Goal: Information Seeking & Learning: Find specific fact

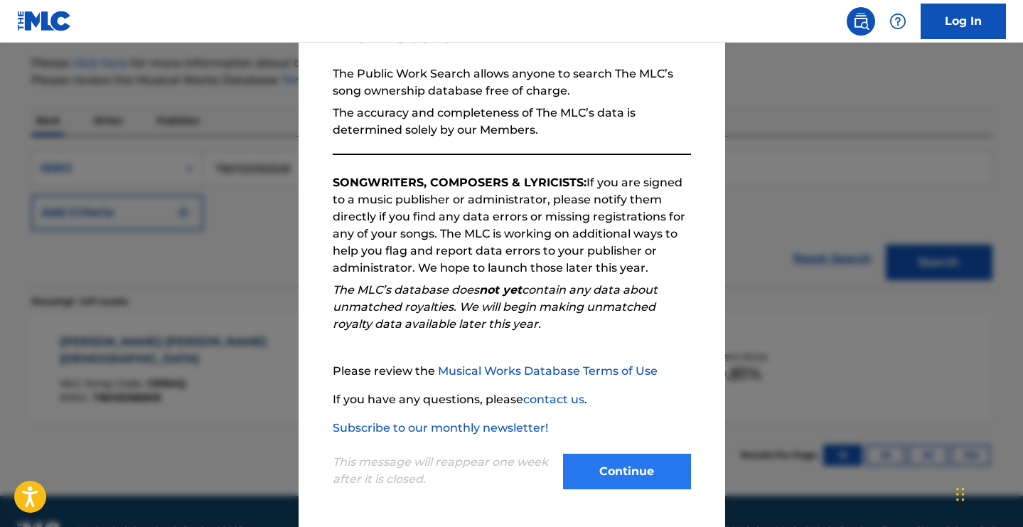
scroll to position [124, 0]
click at [636, 465] on button "Continue" at bounding box center [627, 471] width 128 height 36
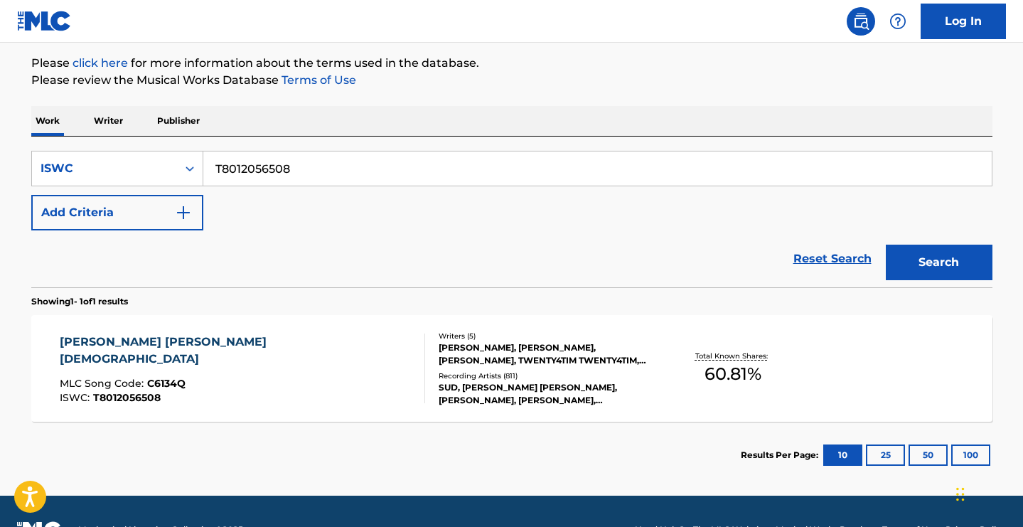
click at [518, 161] on input "T8012056508" at bounding box center [597, 168] width 788 height 34
paste input "309702499"
type input "T3097024998"
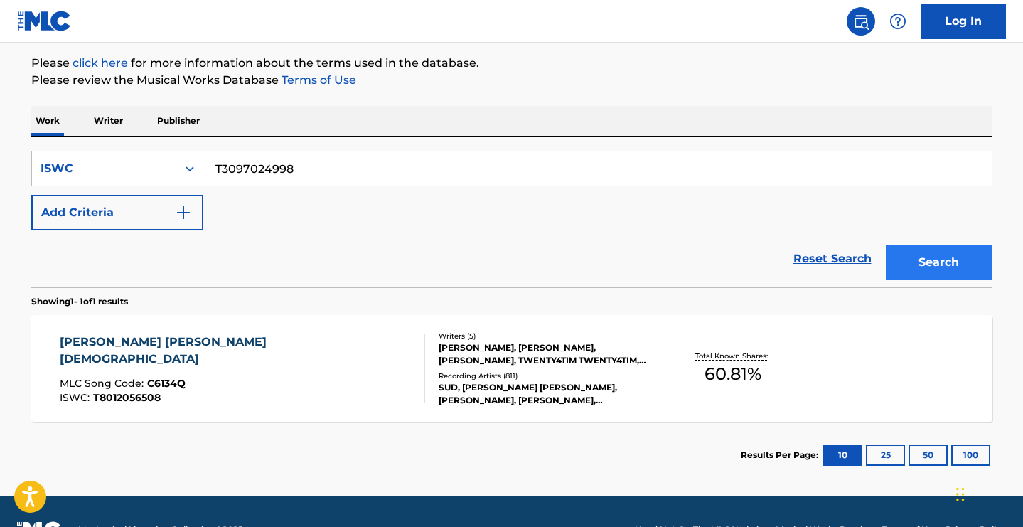
click at [937, 256] on button "Search" at bounding box center [939, 262] width 107 height 36
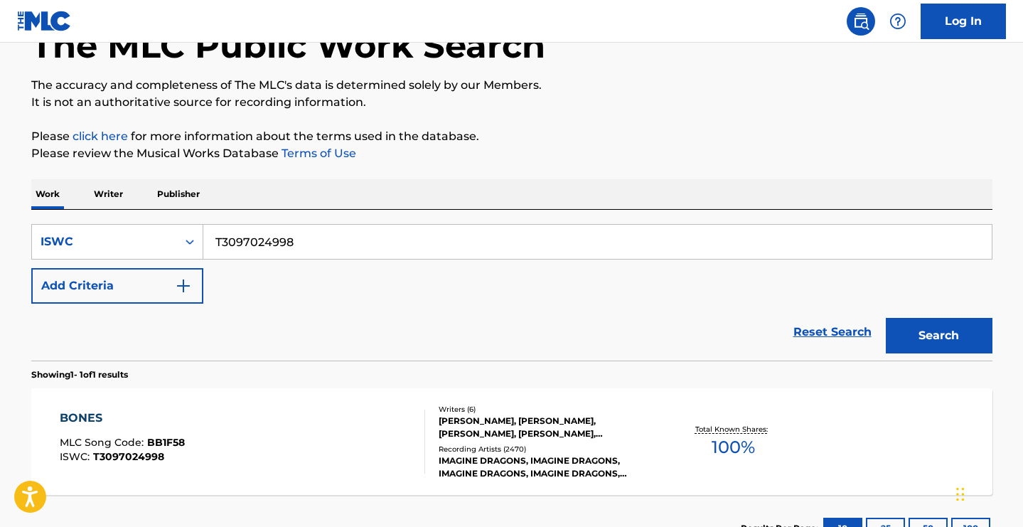
click at [89, 417] on div "BONES" at bounding box center [122, 417] width 125 height 17
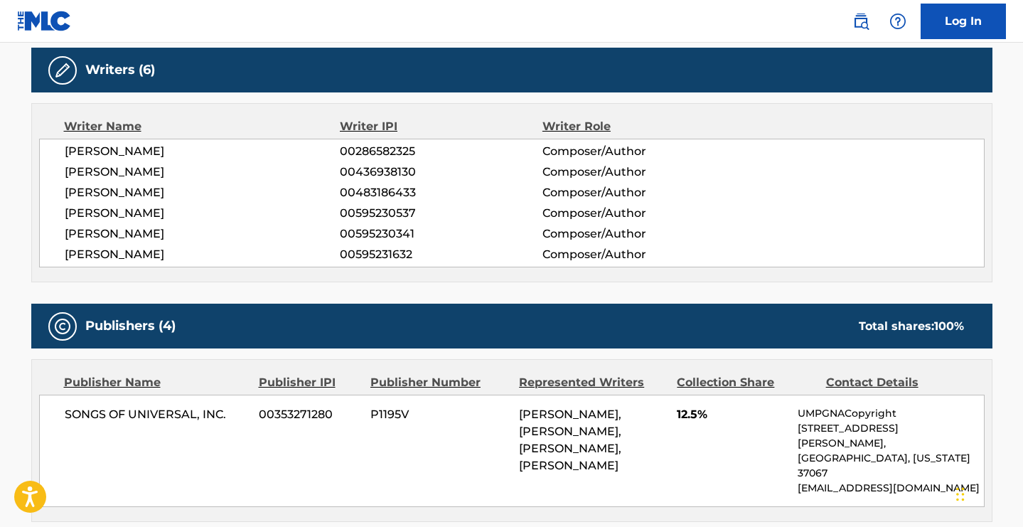
scroll to position [466, 0]
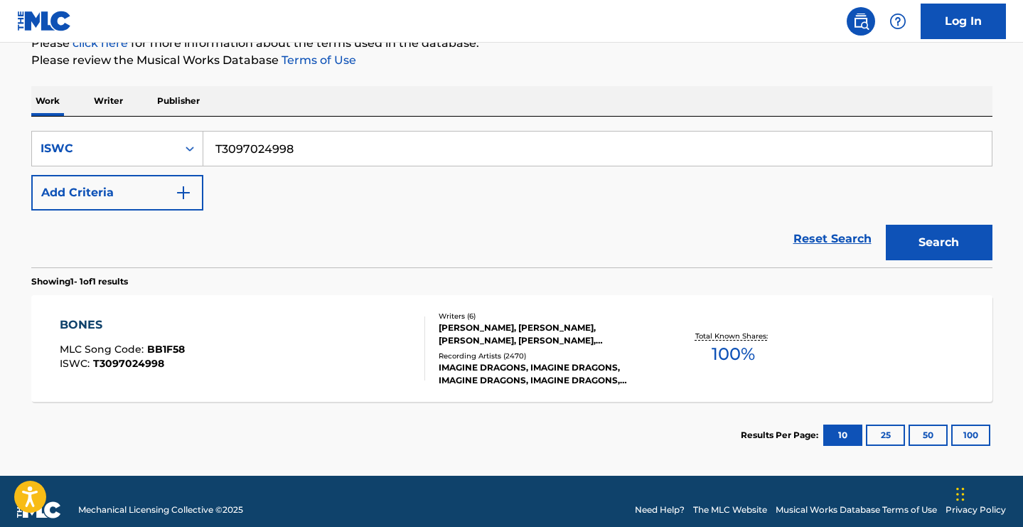
scroll to position [92, 0]
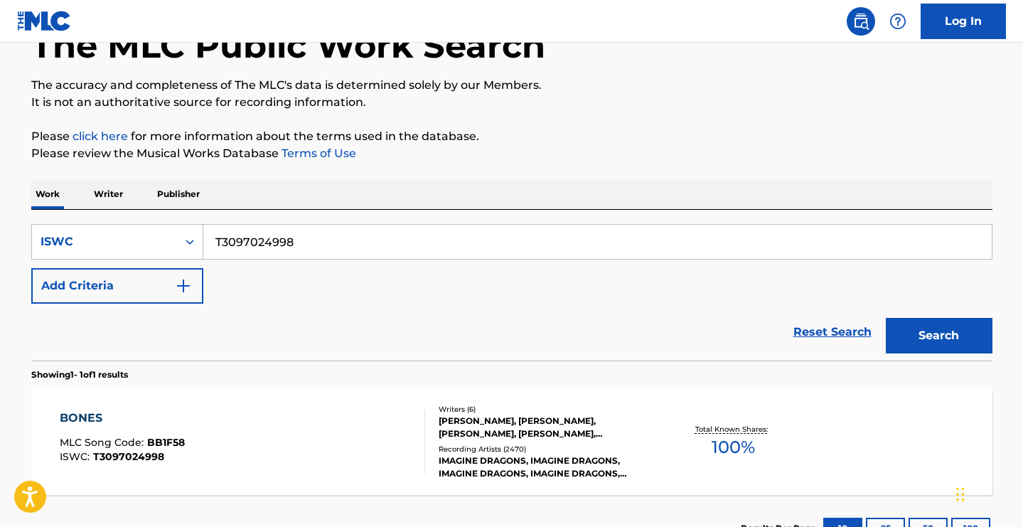
click at [240, 250] on input "T3097024998" at bounding box center [597, 242] width 788 height 34
paste input "8005132515"
type input "T8005132515"
click at [938, 335] on button "Search" at bounding box center [939, 336] width 107 height 36
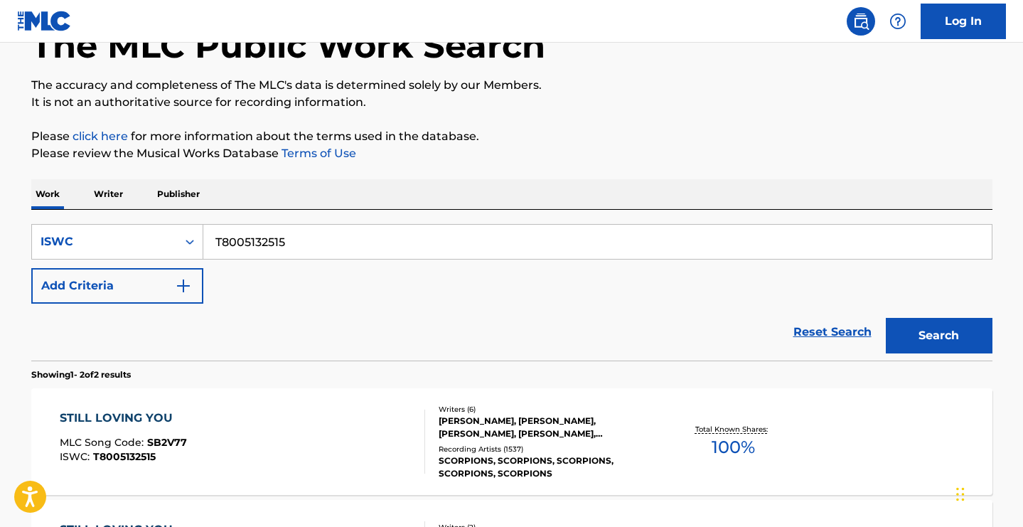
click at [136, 409] on div "STILL LOVING YOU" at bounding box center [123, 417] width 127 height 17
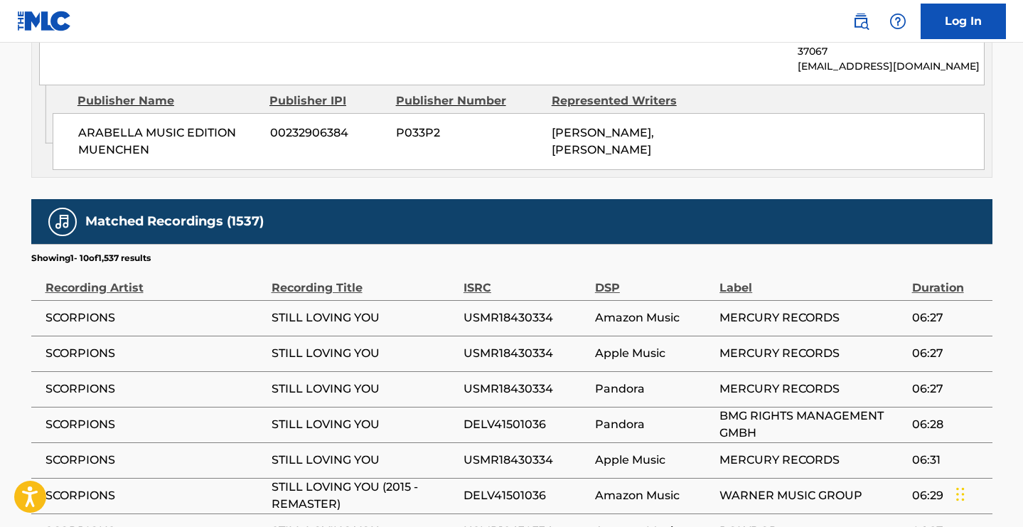
scroll to position [1080, 0]
